Goal: Information Seeking & Learning: Learn about a topic

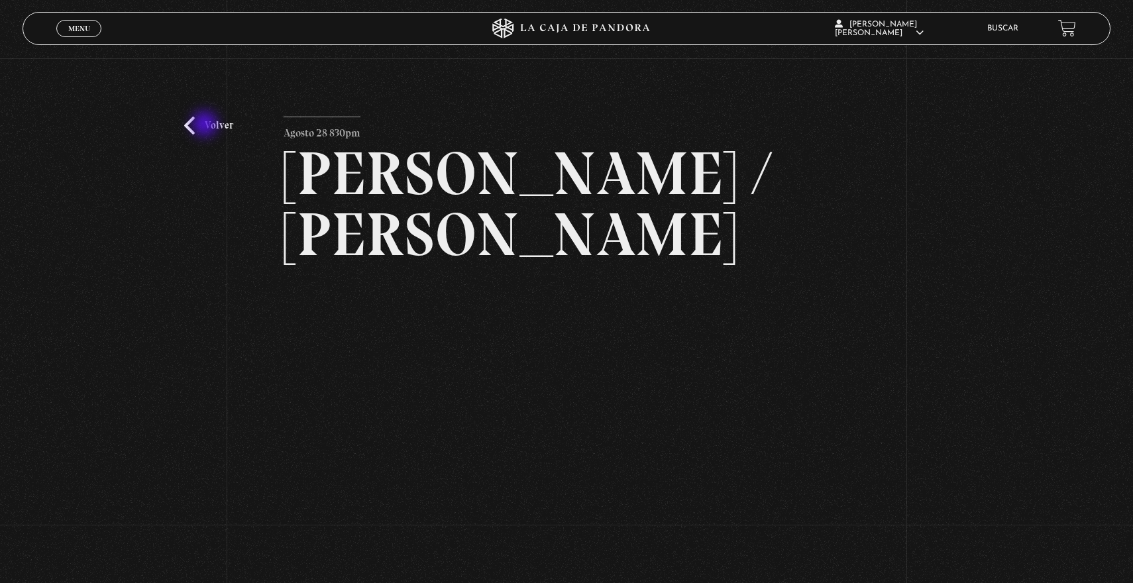
click at [206, 125] on link "Volver" at bounding box center [208, 126] width 49 height 18
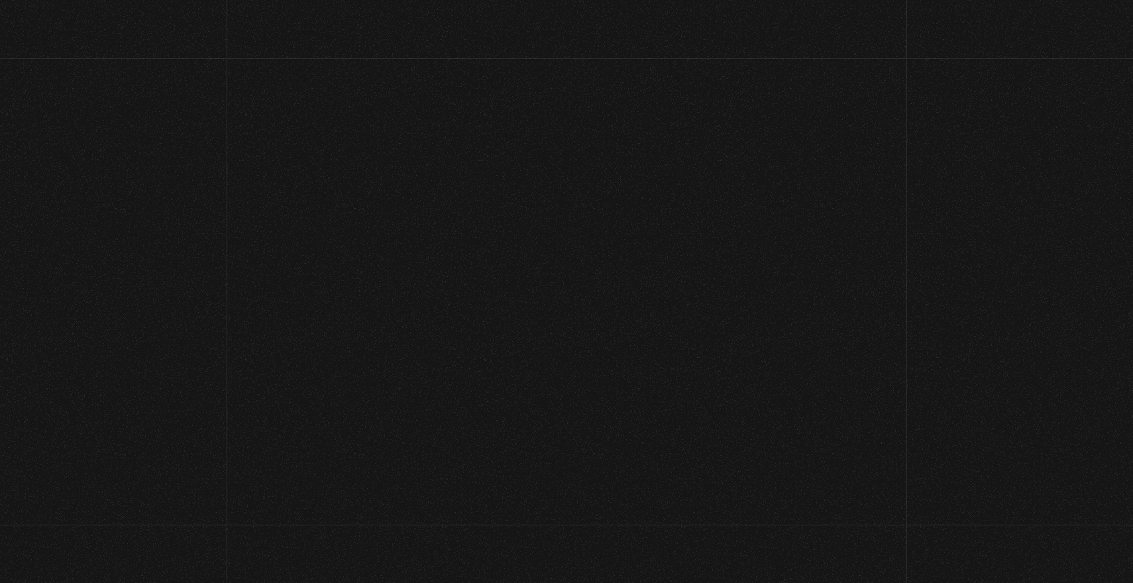
scroll to position [70, 0]
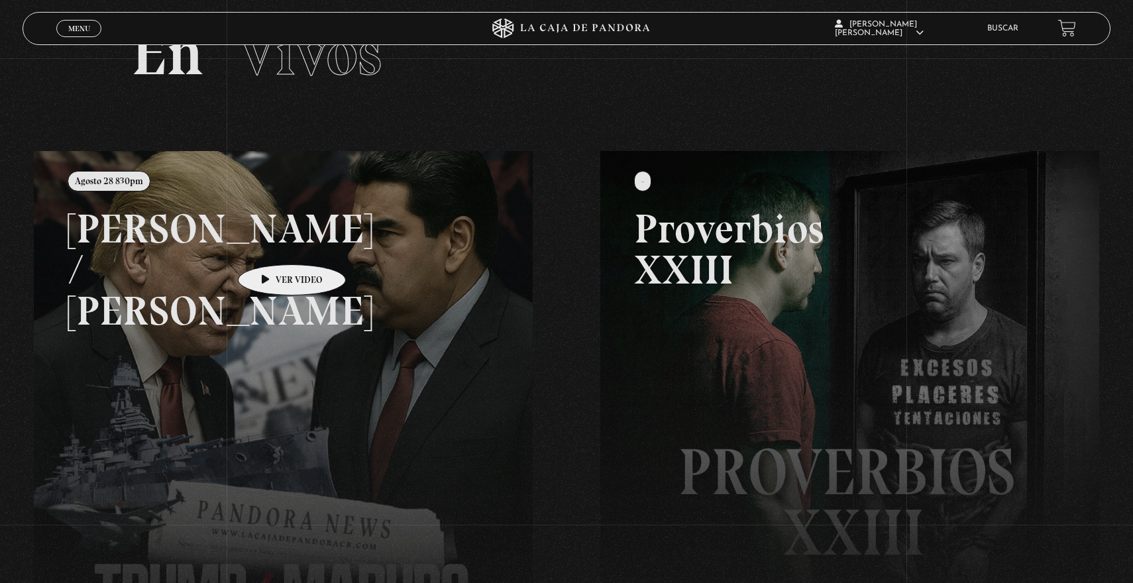
click at [271, 243] on link at bounding box center [600, 442] width 1133 height 583
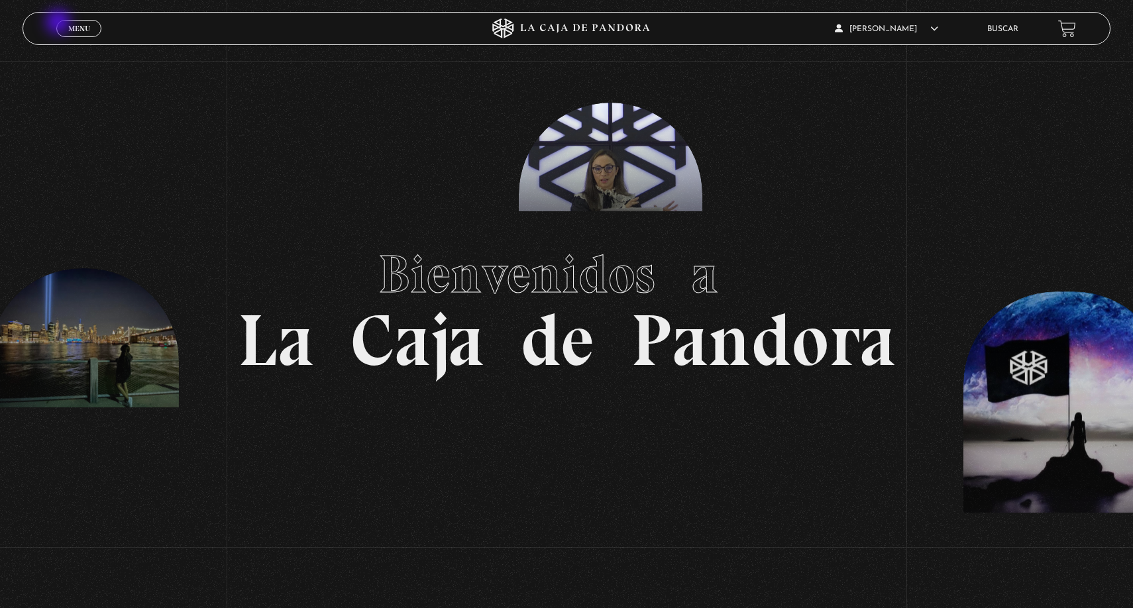
click at [60, 24] on link "Menu Cerrar" at bounding box center [78, 28] width 45 height 17
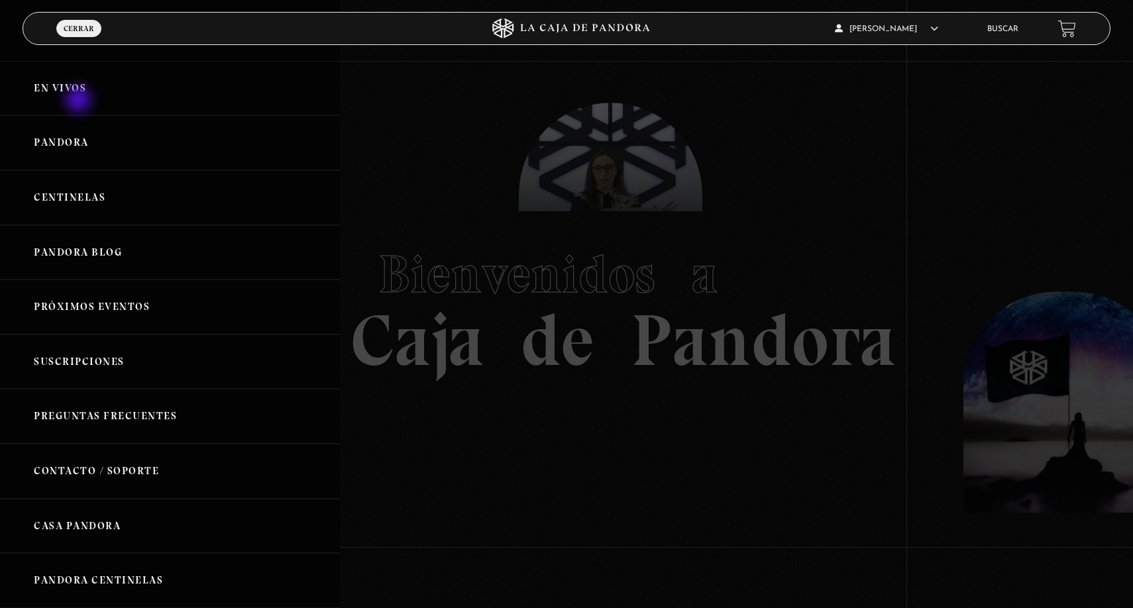
click at [79, 101] on link "En vivos" at bounding box center [170, 88] width 340 height 55
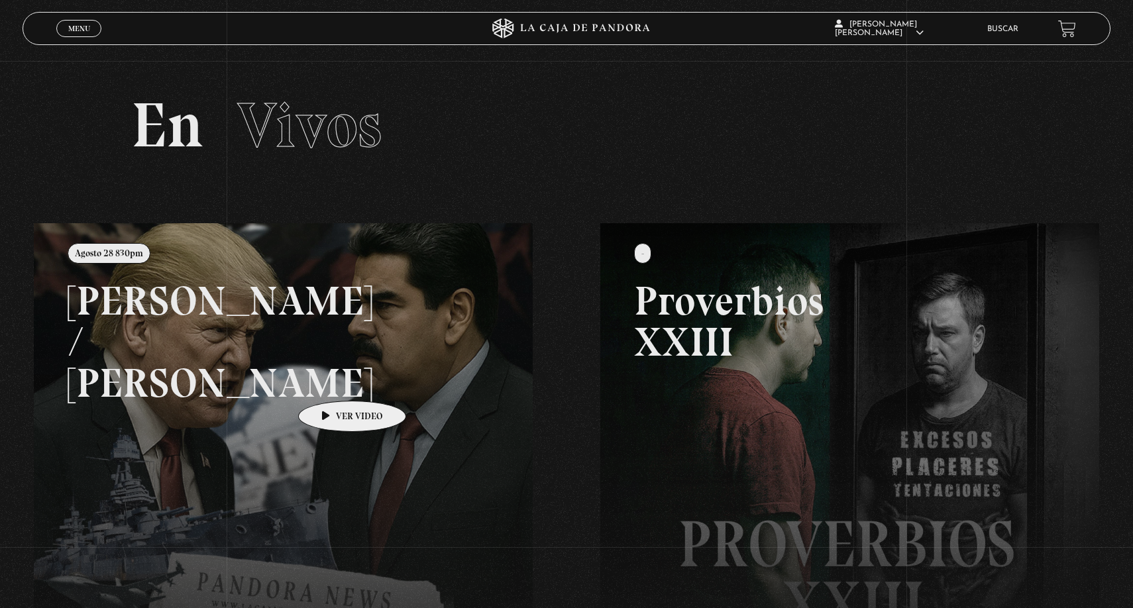
click at [331, 381] on link at bounding box center [600, 527] width 1133 height 608
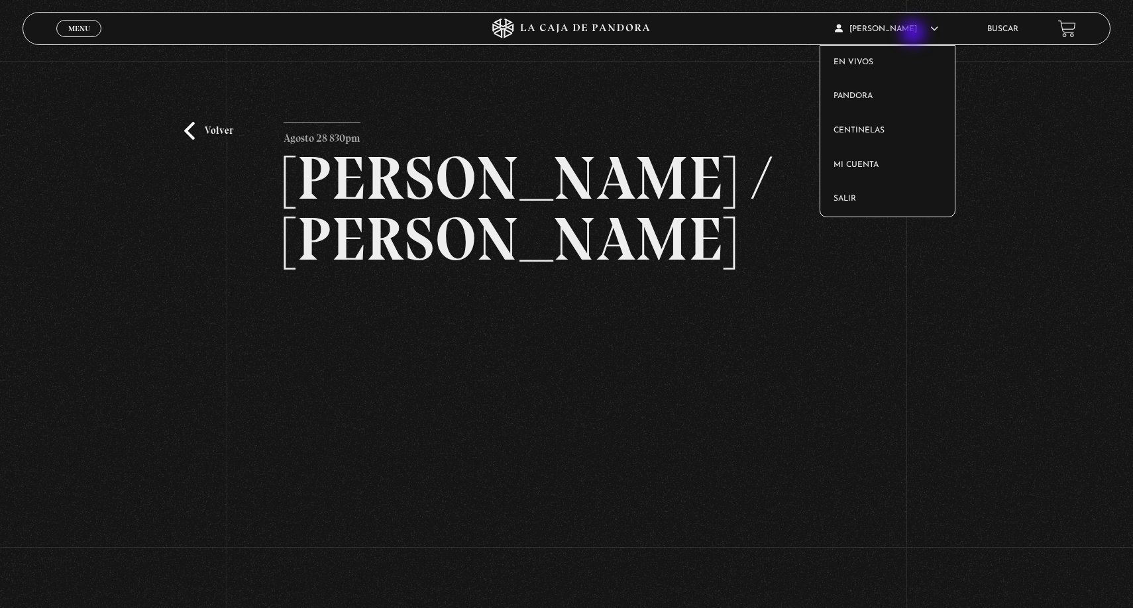
click at [914, 34] on article "[PERSON_NAME] En vivos Pandora Centinelas Mi cuenta Salir" at bounding box center [903, 28] width 136 height 31
click at [854, 200] on link "Salir" at bounding box center [887, 199] width 134 height 34
